Goal: Task Accomplishment & Management: Manage account settings

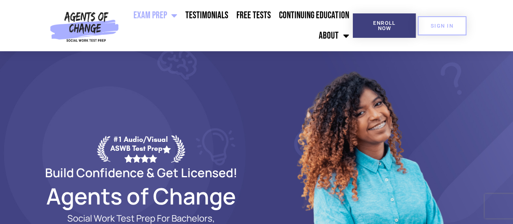
click at [454, 26] on link "SIGN IN" at bounding box center [442, 25] width 49 height 19
click at [452, 24] on span "SIGN IN" at bounding box center [442, 25] width 23 height 5
